Goal: Information Seeking & Learning: Learn about a topic

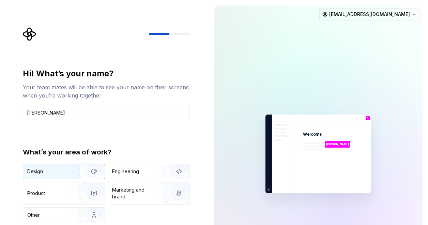
type input "[PERSON_NAME]"
click at [81, 170] on img "button" at bounding box center [90, 171] width 44 height 46
click at [147, 139] on div "Hi! What’s your name? Your team mates will be able to see your name on their sc…" at bounding box center [106, 145] width 167 height 155
click at [169, 32] on div at bounding box center [106, 34] width 167 height 14
click at [67, 170] on div "Design" at bounding box center [52, 171] width 50 height 7
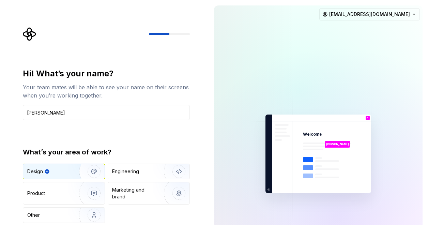
click at [91, 169] on img "button" at bounding box center [90, 171] width 44 height 46
click at [134, 173] on div "Engineering" at bounding box center [125, 171] width 27 height 7
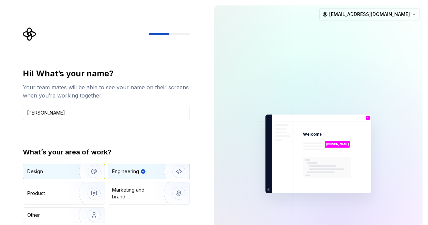
click at [77, 171] on img "button" at bounding box center [90, 171] width 44 height 46
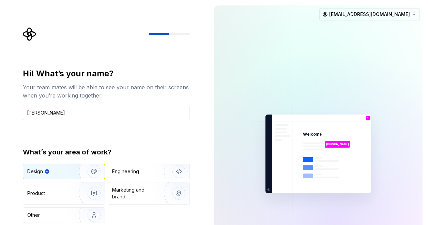
click at [294, 159] on img at bounding box center [317, 153] width 153 height 179
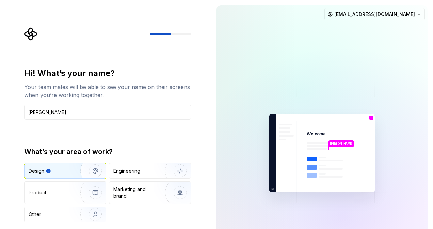
click at [325, 169] on rect at bounding box center [331, 169] width 24 height 2
click at [29, 33] on icon "Supernova Logo" at bounding box center [30, 34] width 13 height 13
click at [291, 138] on img at bounding box center [321, 153] width 153 height 179
click at [268, 168] on img at bounding box center [321, 153] width 153 height 179
click at [220, 141] on div at bounding box center [258, 153] width 82 height 296
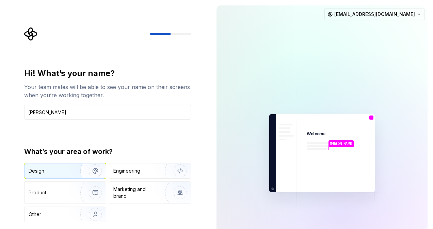
type input "[PERSON_NAME]"
click at [96, 171] on img "button" at bounding box center [91, 171] width 44 height 46
click at [298, 176] on img at bounding box center [321, 153] width 153 height 179
click at [307, 173] on icon at bounding box center [331, 174] width 48 height 34
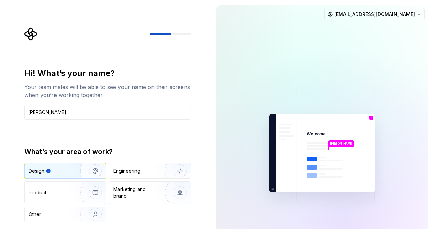
click at [307, 173] on icon at bounding box center [331, 174] width 48 height 34
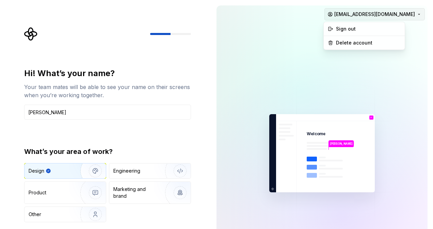
click at [421, 16] on html "Hi! What’s your name? Your team mates will be able to see your name on their sc…" at bounding box center [216, 114] width 433 height 229
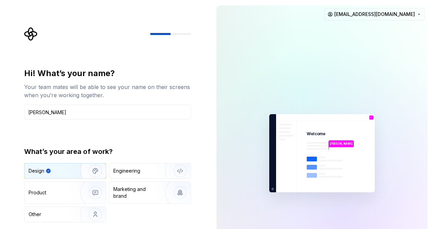
click at [383, 77] on html "Hi! What’s your name? Your team mates will be able to see your name on their sc…" at bounding box center [216, 114] width 433 height 229
click at [67, 174] on div "Design" at bounding box center [50, 171] width 43 height 7
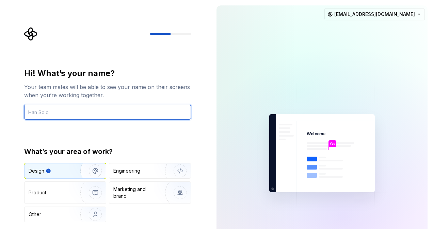
click at [53, 111] on input "text" at bounding box center [107, 112] width 167 height 15
type input "[PERSON_NAME]"
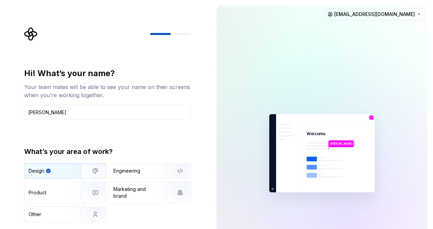
drag, startPoint x: 430, startPoint y: 228, endPoint x: 407, endPoint y: 212, distance: 28.6
click at [407, 212] on div "Fredrik Johansson Welcome F You T B +3 Thomas Brooke Jamie fredrik.johansson2@m…" at bounding box center [322, 153] width 222 height 307
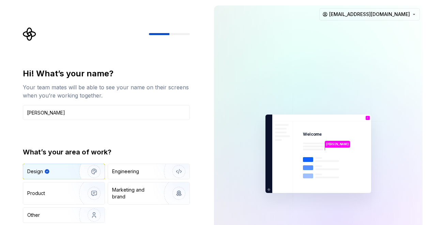
drag, startPoint x: 427, startPoint y: 224, endPoint x: 397, endPoint y: 211, distance: 32.6
click at [397, 211] on div "Fredrik Johansson Welcome F You T B +3 Thomas Brooke Jamie fredrik.johansson2@m…" at bounding box center [317, 153] width 219 height 307
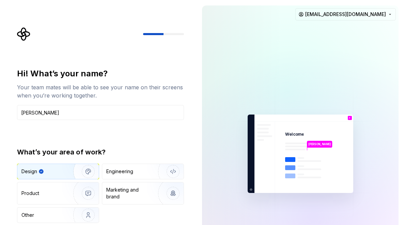
click at [258, 177] on img at bounding box center [300, 153] width 153 height 179
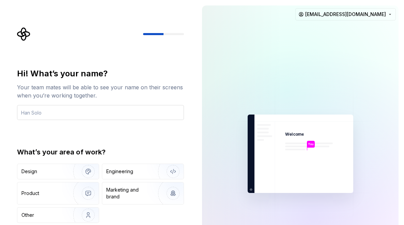
click at [149, 109] on input "text" at bounding box center [100, 112] width 167 height 15
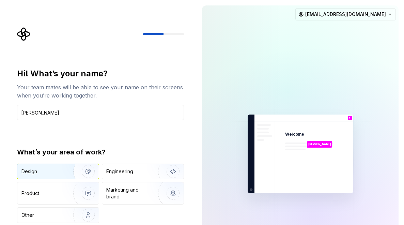
type input "[PERSON_NAME]"
click at [73, 170] on img "button" at bounding box center [84, 171] width 44 height 46
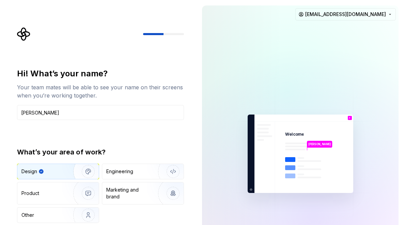
click at [306, 176] on rect at bounding box center [309, 177] width 24 height 2
click at [263, 164] on img at bounding box center [300, 153] width 153 height 179
click at [148, 56] on div "Hi! What’s your name? Your team mates will be able to see your name on their sc…" at bounding box center [102, 136] width 179 height 219
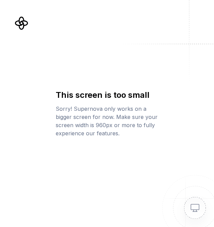
drag, startPoint x: 214, startPoint y: 85, endPoint x: 259, endPoint y: 85, distance: 45.3
click at [214, 85] on html "This screen is too small Sorry! Supernova only works on a bigger screen for now…" at bounding box center [107, 113] width 214 height 227
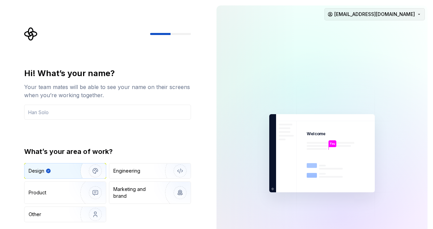
click at [394, 16] on html "Hi! What’s your name? Your team mates will be able to see your name on their sc…" at bounding box center [216, 114] width 433 height 229
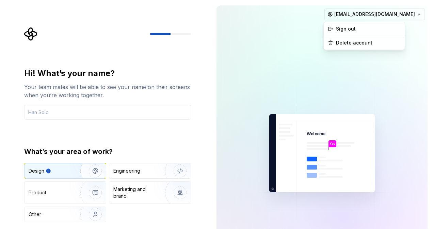
click at [265, 112] on html "Hi! What’s your name? Your team mates will be able to see your name on their sc…" at bounding box center [216, 114] width 433 height 229
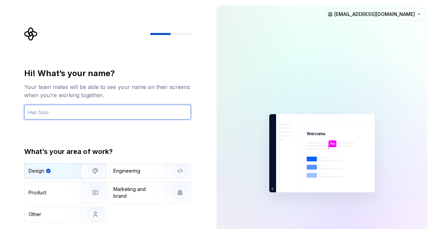
click at [97, 112] on input "text" at bounding box center [107, 112] width 167 height 15
type input "[PERSON_NAME]"
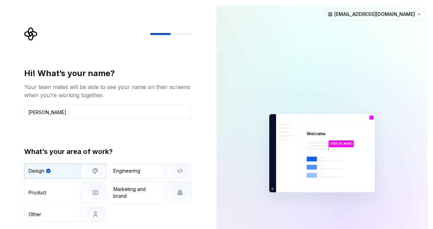
click at [68, 169] on div "Design" at bounding box center [54, 171] width 50 height 7
type input "[PERSON_NAME]"
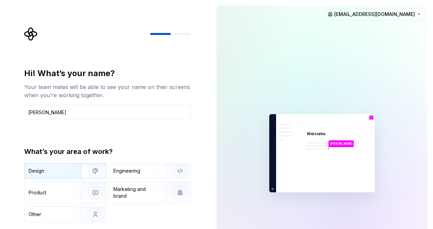
click at [70, 174] on img "button" at bounding box center [91, 171] width 44 height 46
click at [179, 211] on div "Design Engineering Product Marketing and brand Other" at bounding box center [107, 192] width 167 height 59
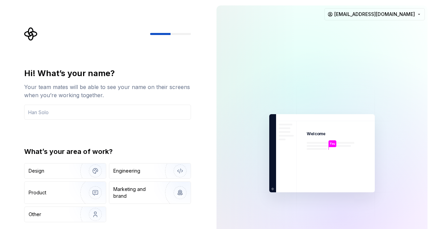
click at [18, 63] on div "Hi! What’s your name? Your team mates will be able to see your name on their sc…" at bounding box center [105, 153] width 211 height 307
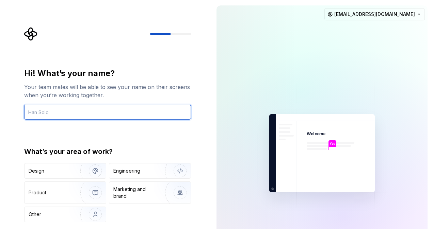
click at [59, 115] on input "text" at bounding box center [107, 112] width 167 height 15
type input "[PERSON_NAME]"
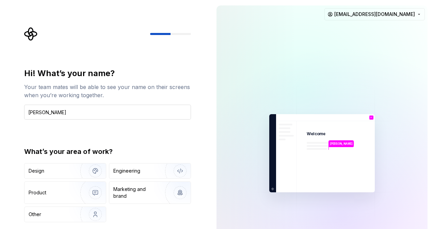
type button "Design"
click at [50, 176] on div "Design" at bounding box center [65, 171] width 81 height 15
click at [85, 148] on div "What’s your area of work?" at bounding box center [107, 152] width 167 height 10
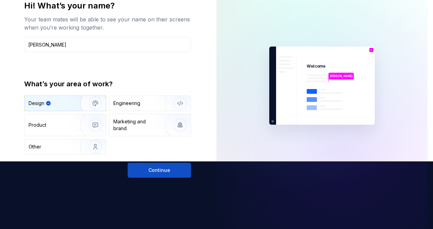
scroll to position [77, 0]
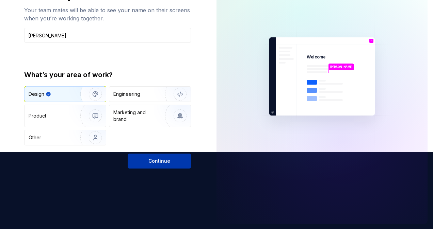
click at [153, 163] on span "Continue" at bounding box center [159, 161] width 22 height 7
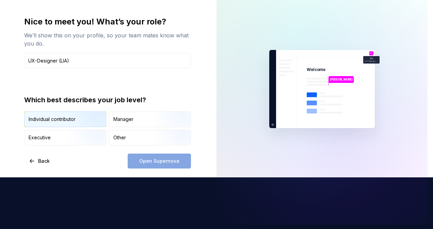
type input "UX-Designer (LIA)"
click at [97, 122] on img "button" at bounding box center [90, 128] width 44 height 46
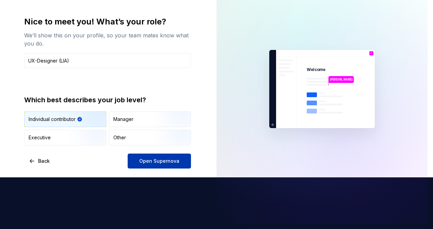
click at [134, 157] on button "Open Supernova" at bounding box center [159, 161] width 63 height 15
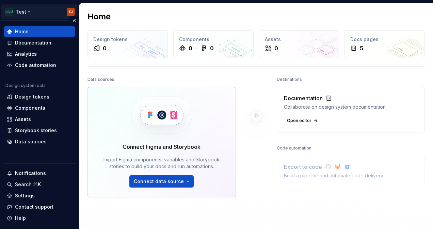
click at [26, 13] on html "Test FJ Home Documentation Analytics Code automation Design system data Design …" at bounding box center [216, 114] width 433 height 229
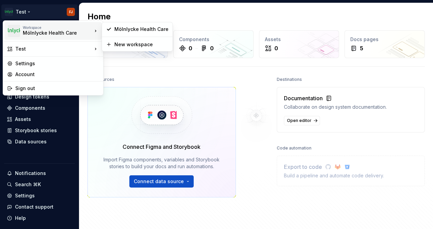
click at [25, 30] on div "Mölnlycke Health Care" at bounding box center [52, 33] width 58 height 7
click at [73, 28] on div "Workspace" at bounding box center [57, 28] width 69 height 4
click at [116, 29] on div "Mölnlycke Health Care" at bounding box center [141, 29] width 54 height 7
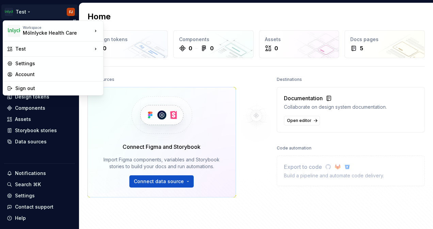
click at [14, 11] on html "Test FJ Home Documentation Analytics Code automation Design system data Design …" at bounding box center [216, 114] width 433 height 229
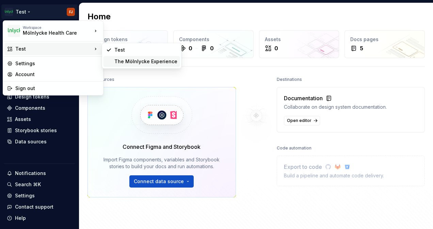
click at [114, 62] on div "The Mölnlycke Experience" at bounding box center [145, 61] width 63 height 7
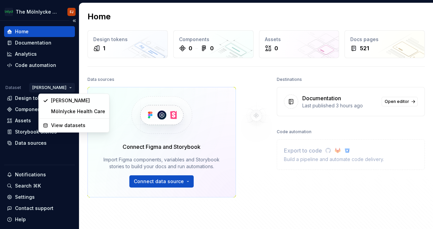
click at [61, 88] on html "The Mölnlycke Experience FJ Home Documentation Analytics Code automation Datase…" at bounding box center [216, 114] width 433 height 229
click at [52, 114] on div "Mölnlycke Health Care" at bounding box center [78, 112] width 54 height 7
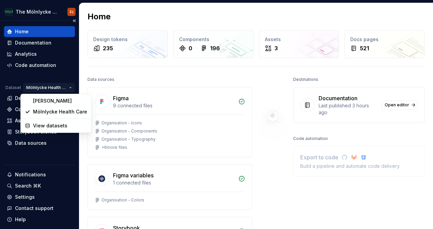
click at [31, 87] on html "The Mölnlycke Experience FJ Home Documentation Analytics Code automation Datase…" at bounding box center [216, 114] width 433 height 229
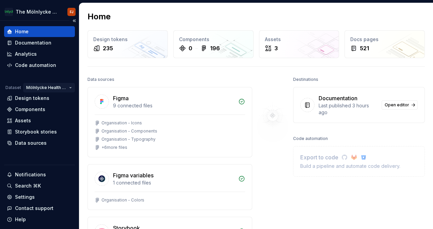
click at [31, 87] on html "The Mölnlycke Experience FJ Home Documentation Analytics Code automation Datase…" at bounding box center [216, 114] width 433 height 229
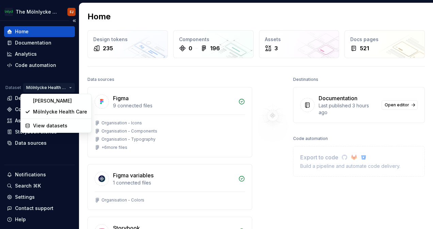
click at [31, 87] on html "The Mölnlycke Experience FJ Home Documentation Analytics Code automation Datase…" at bounding box center [216, 114] width 433 height 229
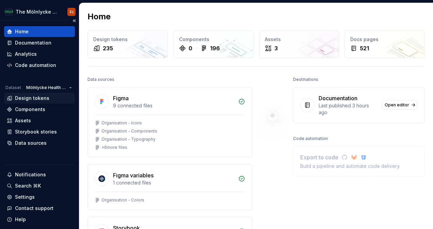
click at [28, 96] on div "Design tokens" at bounding box center [32, 98] width 34 height 7
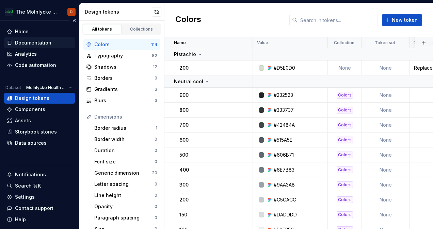
click at [29, 44] on div "Documentation" at bounding box center [33, 42] width 36 height 7
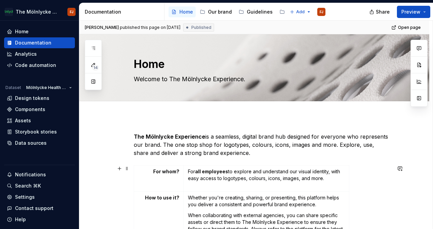
click at [243, 12] on div "Design principles" at bounding box center [264, 12] width 42 height 7
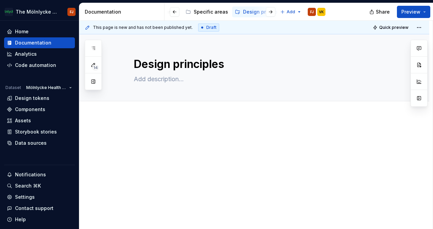
click at [412, 150] on div at bounding box center [254, 175] width 350 height 119
click at [408, 163] on div at bounding box center [254, 175] width 350 height 119
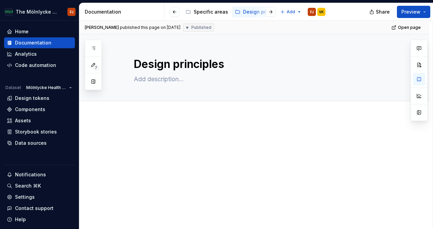
click at [173, 215] on div at bounding box center [254, 175] width 350 height 119
type textarea "*"
